Goal: Check status: Check status

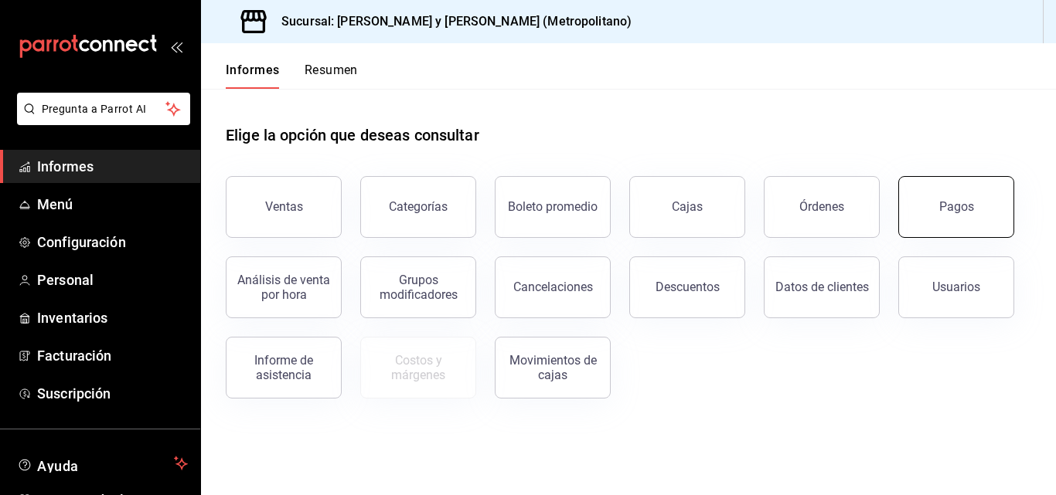
click at [955, 179] on div "Pagos" at bounding box center [947, 198] width 134 height 80
click at [934, 193] on button "Pagos" at bounding box center [956, 207] width 116 height 62
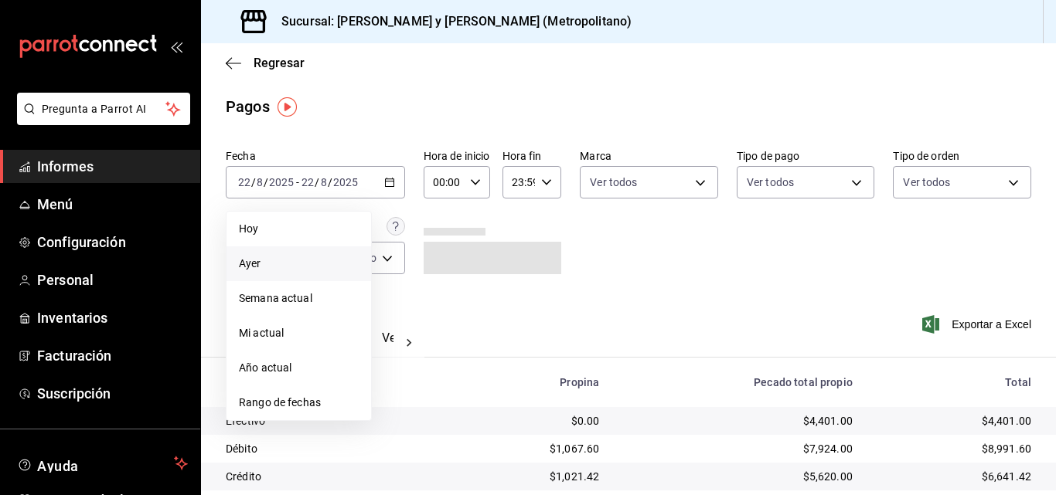
click at [329, 272] on li "Ayer" at bounding box center [298, 264] width 145 height 35
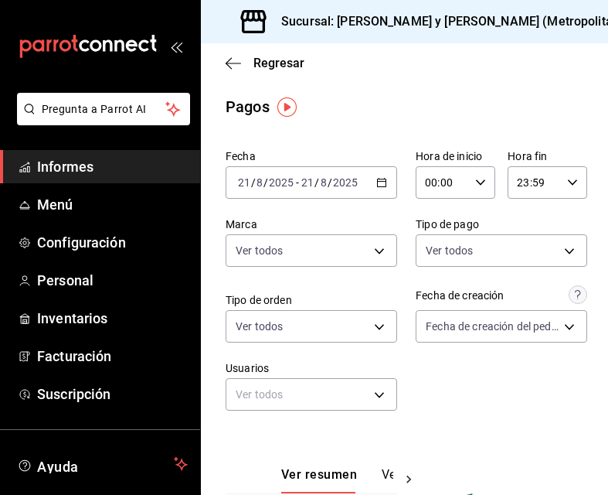
click at [380, 175] on div "[DATE] [DATE] - [DATE] [DATE]" at bounding box center [312, 182] width 172 height 32
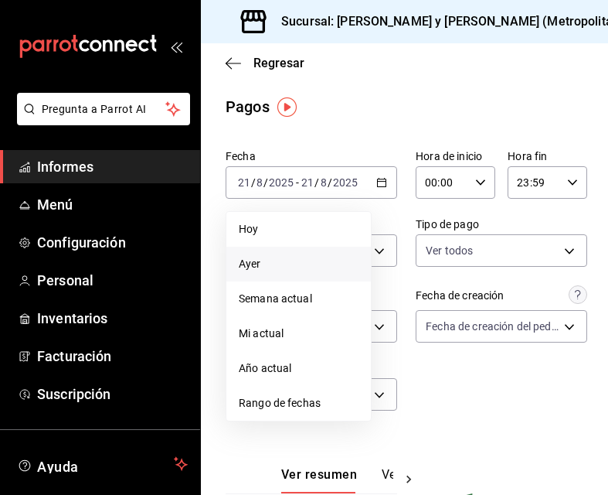
click at [324, 271] on span "Ayer" at bounding box center [299, 264] width 120 height 16
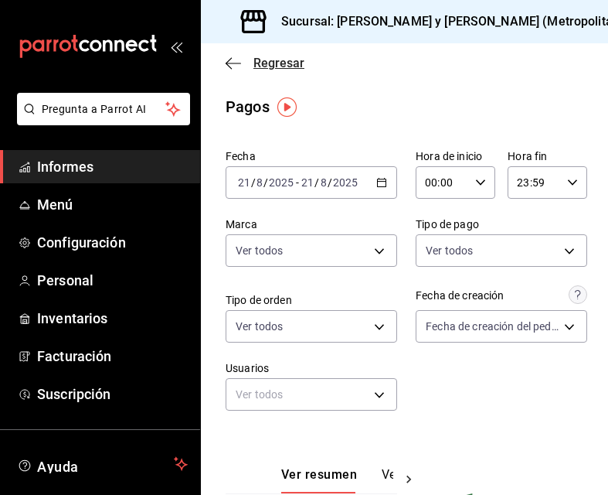
click at [236, 65] on icon "button" at bounding box center [233, 63] width 15 height 14
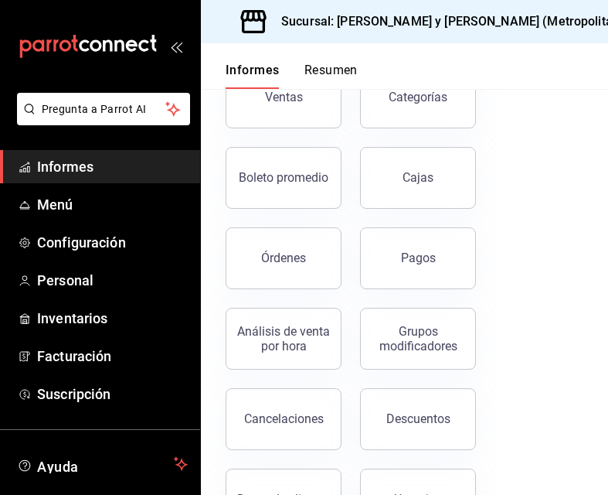
scroll to position [232, 0]
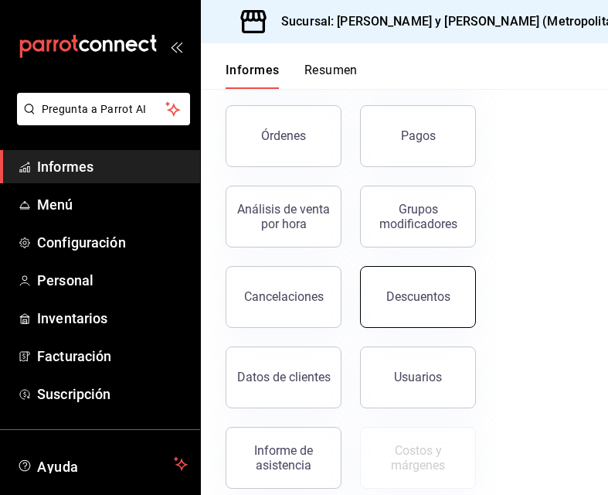
click at [428, 301] on font "Descuentos" at bounding box center [418, 296] width 64 height 15
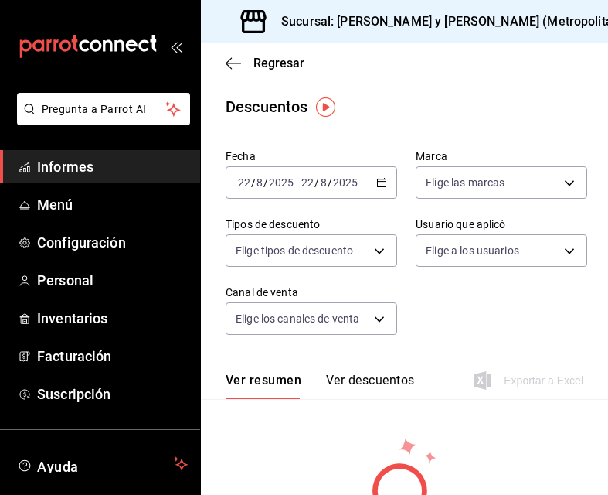
click at [376, 180] on icon "button" at bounding box center [381, 182] width 11 height 11
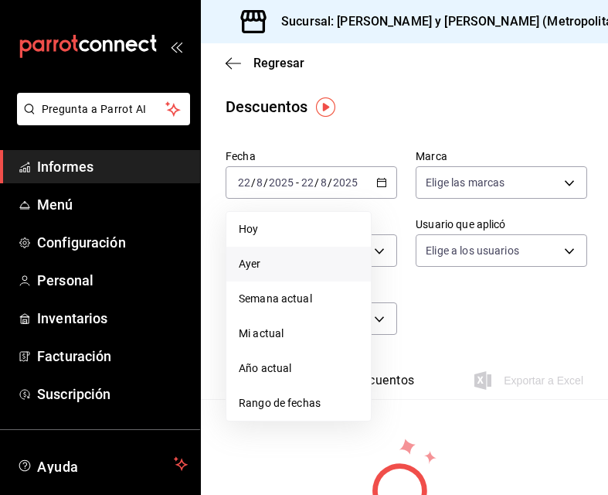
click at [303, 267] on span "Ayer" at bounding box center [299, 264] width 120 height 16
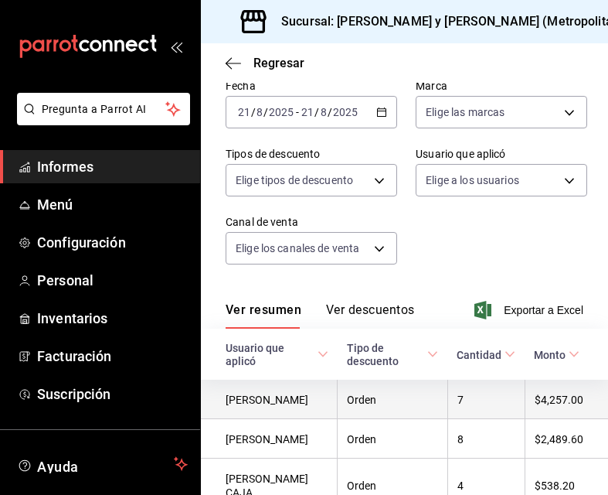
scroll to position [159, 0]
